Goal: Information Seeking & Learning: Learn about a topic

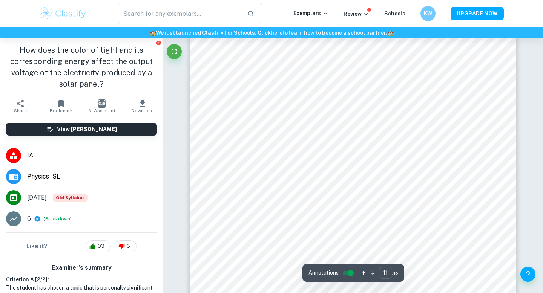
scroll to position [4282, 0]
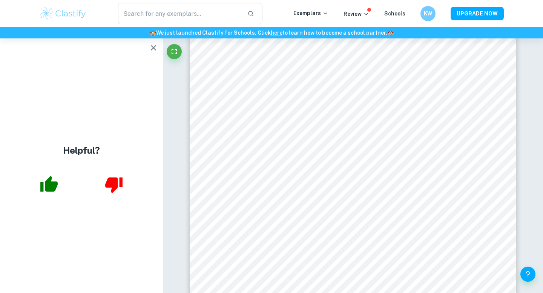
click at [152, 46] on icon "button" at bounding box center [153, 47] width 9 height 9
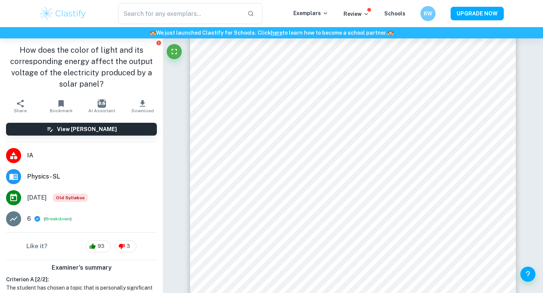
click at [153, 49] on h1 "How does the color of light and its corresponding energy affect the output volt…" at bounding box center [81, 66] width 151 height 45
click at [154, 50] on h1 "How does the color of light and its corresponding energy affect the output volt…" at bounding box center [81, 66] width 151 height 45
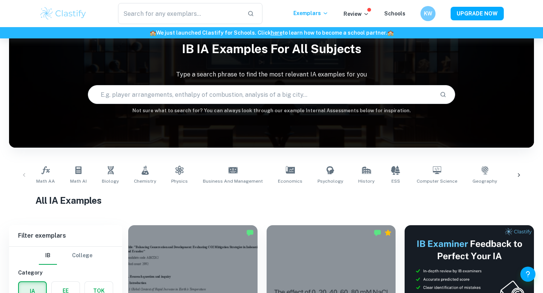
scroll to position [28, 0]
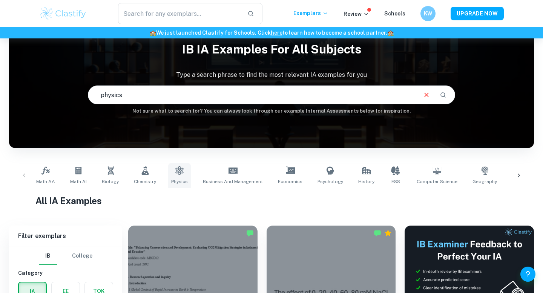
type input "physics"
click at [169, 176] on link "Physics" at bounding box center [179, 175] width 23 height 25
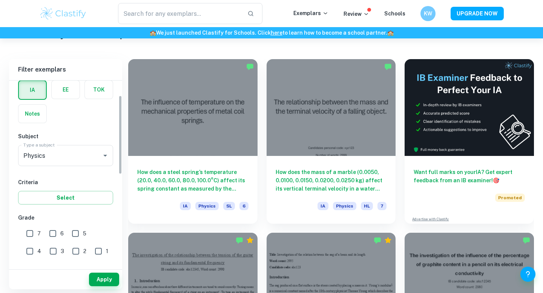
scroll to position [36, 0]
click at [30, 232] on input "7" at bounding box center [29, 232] width 15 height 15
checkbox input "true"
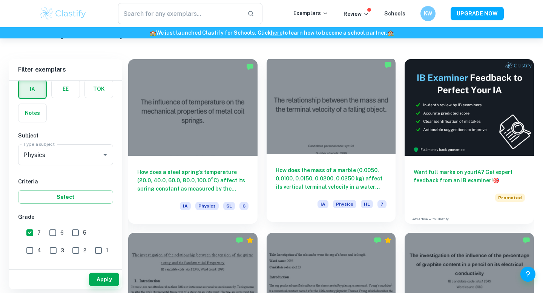
click at [349, 175] on h6 "How does the mass of a marble (0.0050, 0.0100, 0.0150, 0.0200, 0.0250 kg) affec…" at bounding box center [330, 178] width 111 height 25
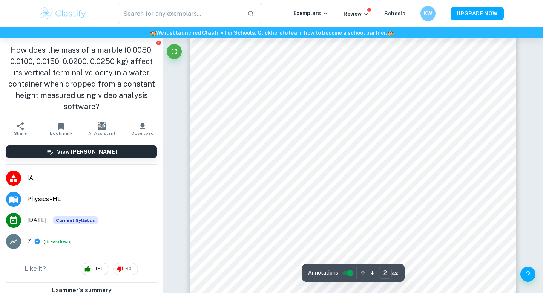
scroll to position [694, 0]
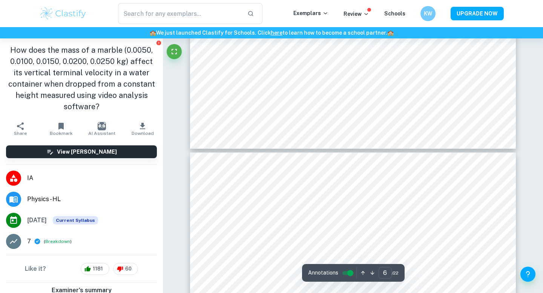
type input "5"
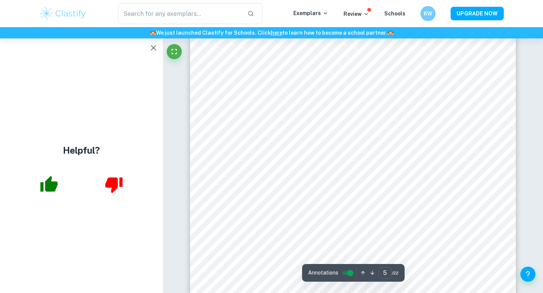
scroll to position [2008, 0]
click at [50, 181] on icon "button" at bounding box center [48, 184] width 17 height 16
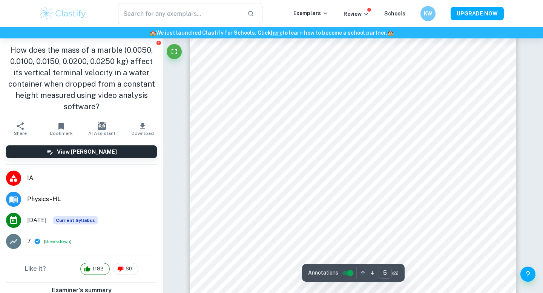
scroll to position [1995, 0]
